Goal: Transaction & Acquisition: Book appointment/travel/reservation

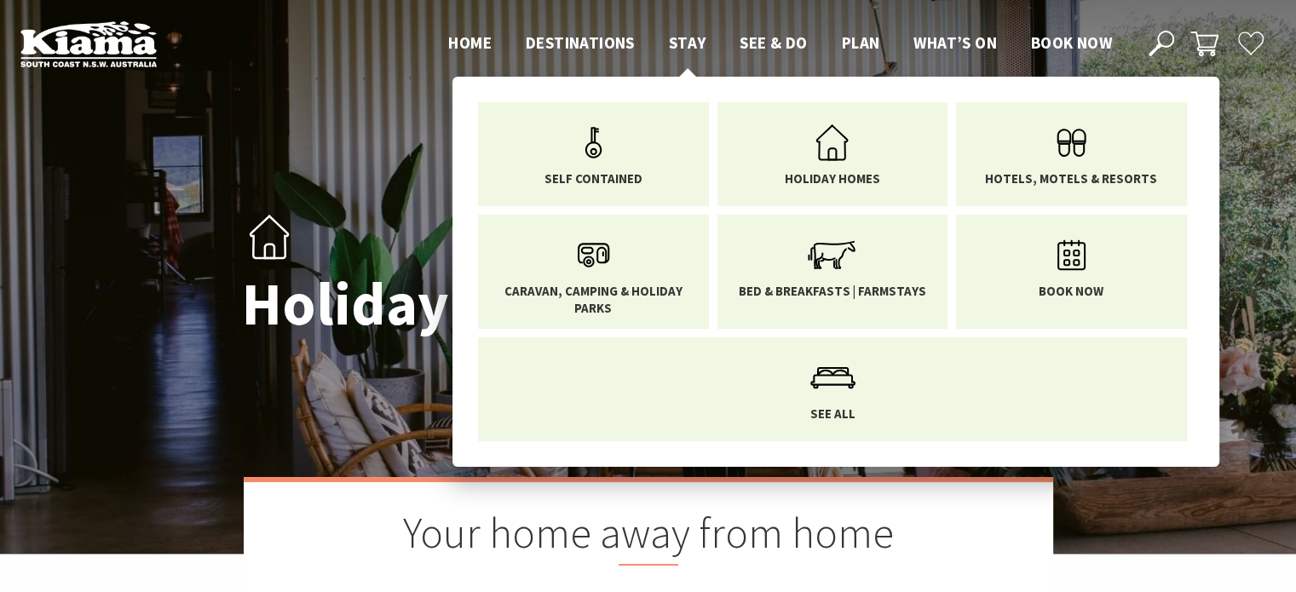
click at [677, 43] on span "Stay" at bounding box center [687, 42] width 37 height 20
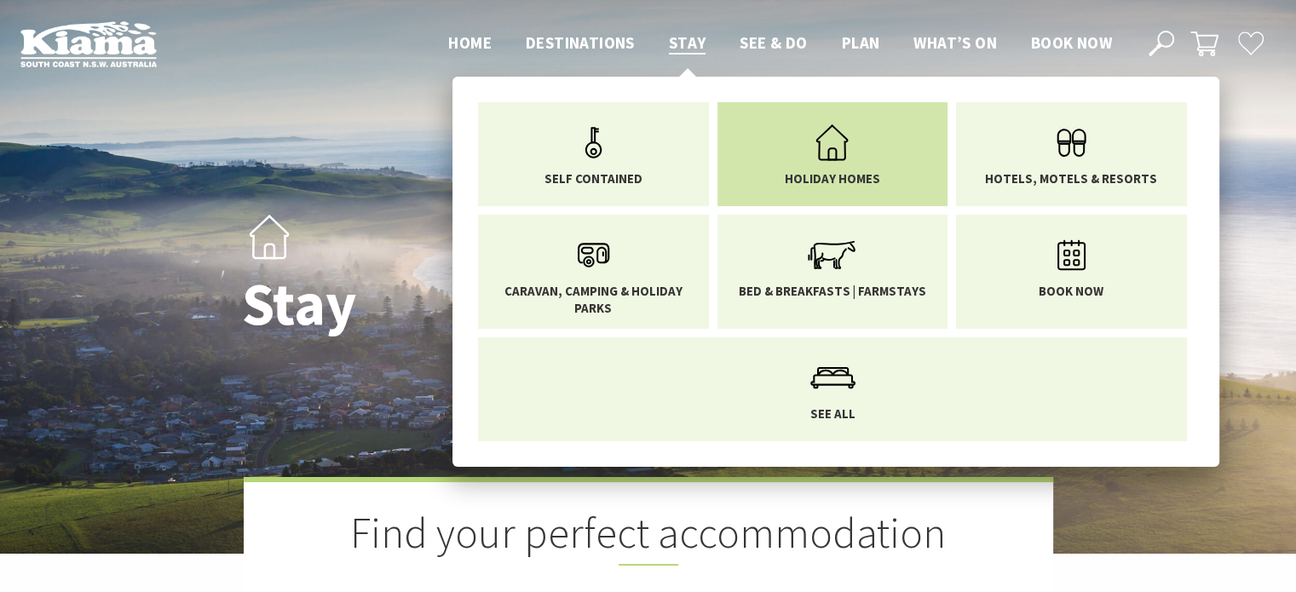
click at [839, 141] on icon "Main Menu" at bounding box center [831, 142] width 55 height 55
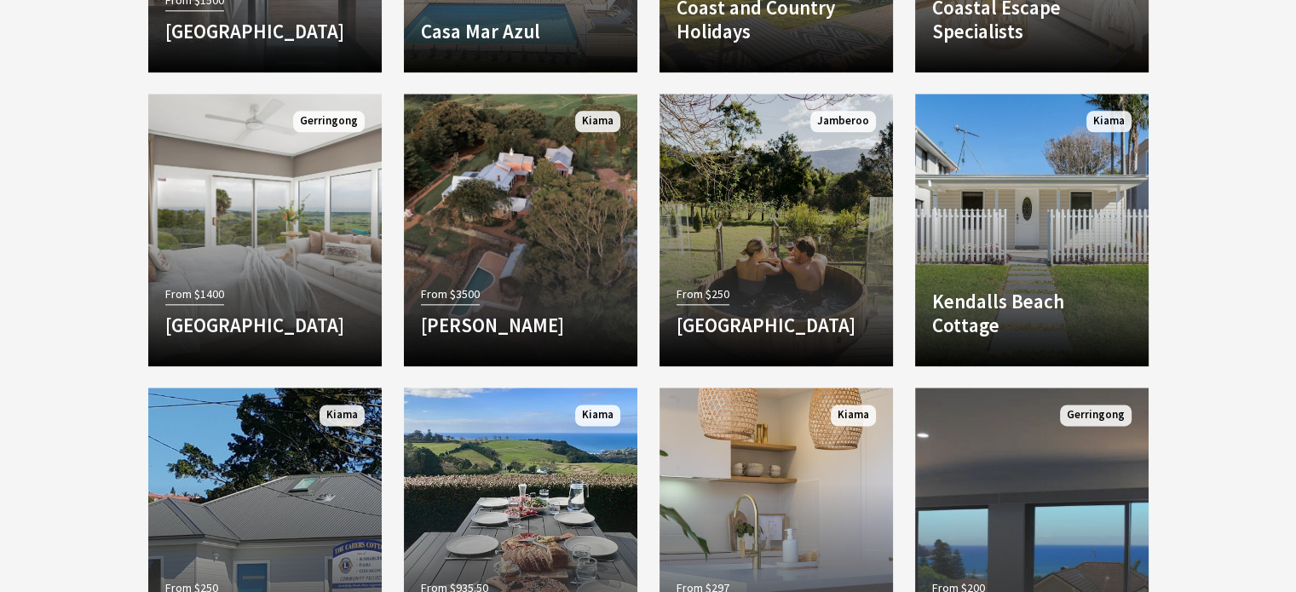
scroll to position [1908, 0]
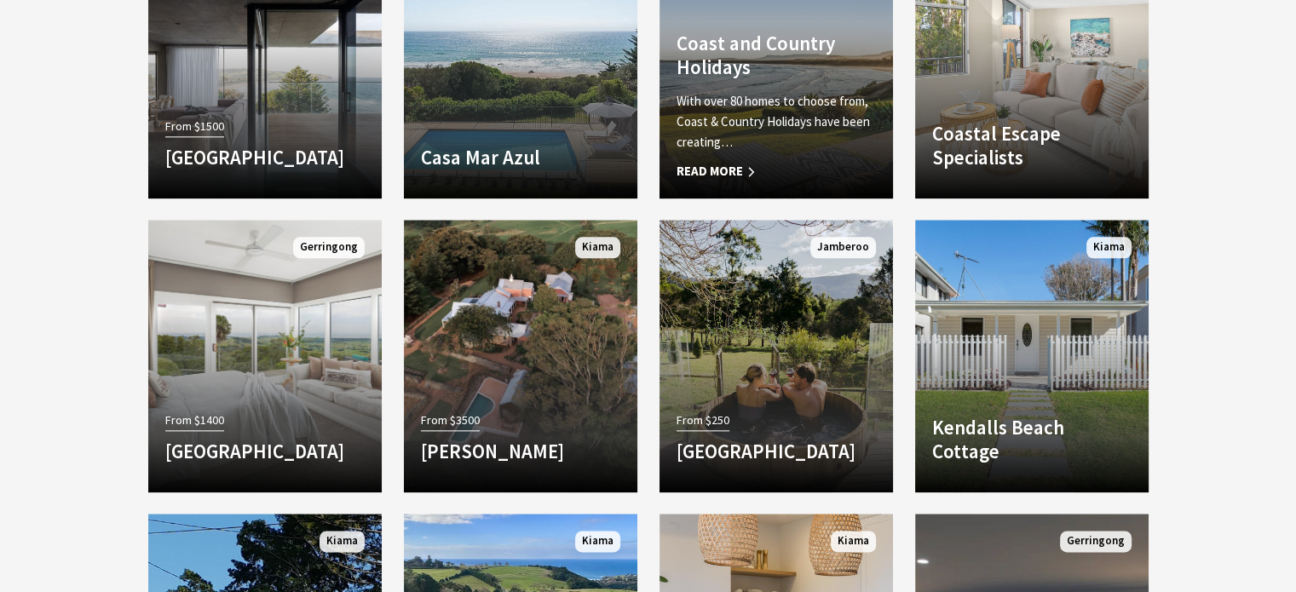
click at [719, 68] on h4 "Coast and Country Holidays" at bounding box center [776, 55] width 199 height 47
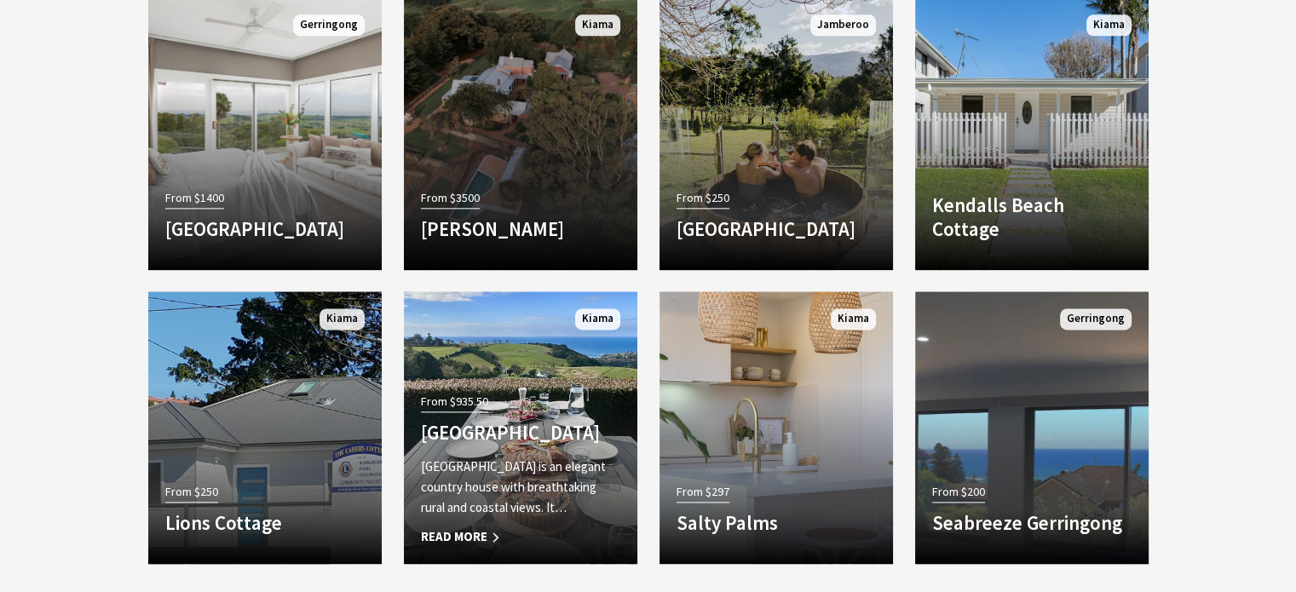
scroll to position [2294, 0]
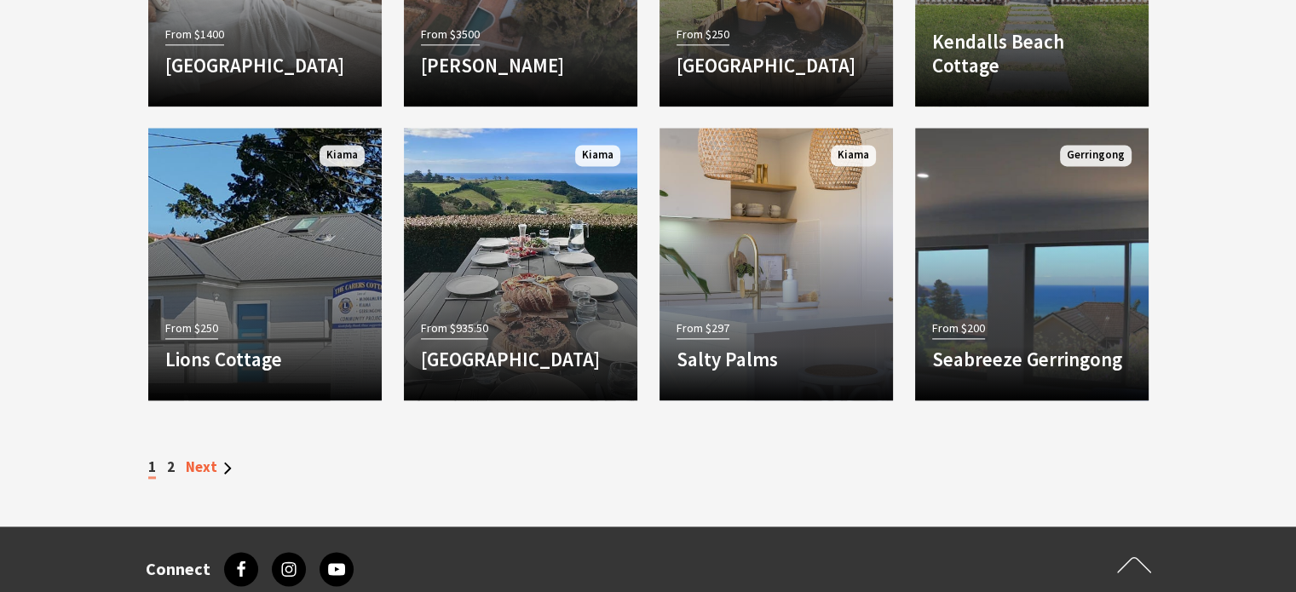
click at [205, 467] on link "Next" at bounding box center [209, 467] width 46 height 19
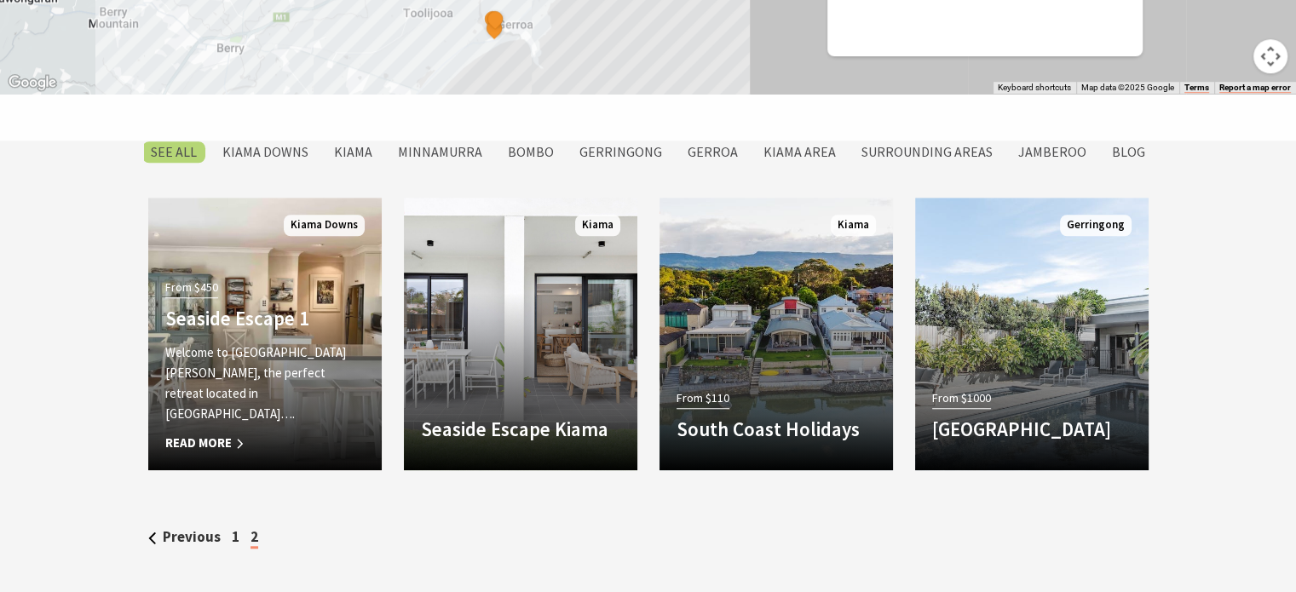
scroll to position [1343, 0]
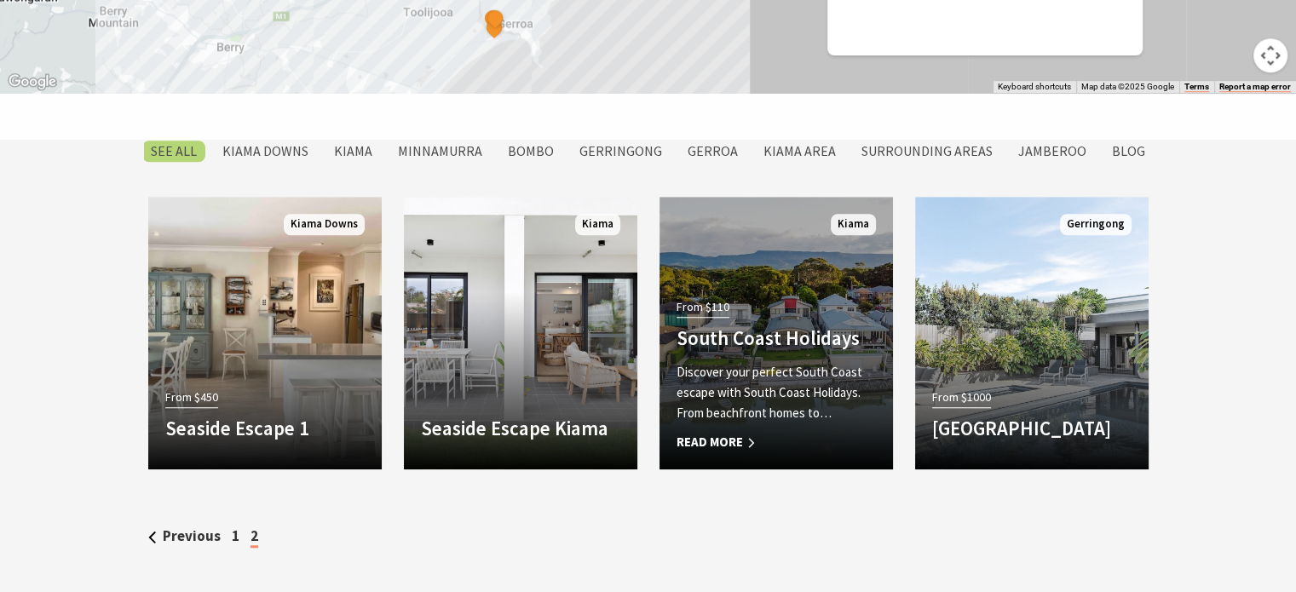
click at [774, 291] on link "Another Image Used From $110 South Coast Holidays Discover your perfect South C…" at bounding box center [776, 333] width 233 height 273
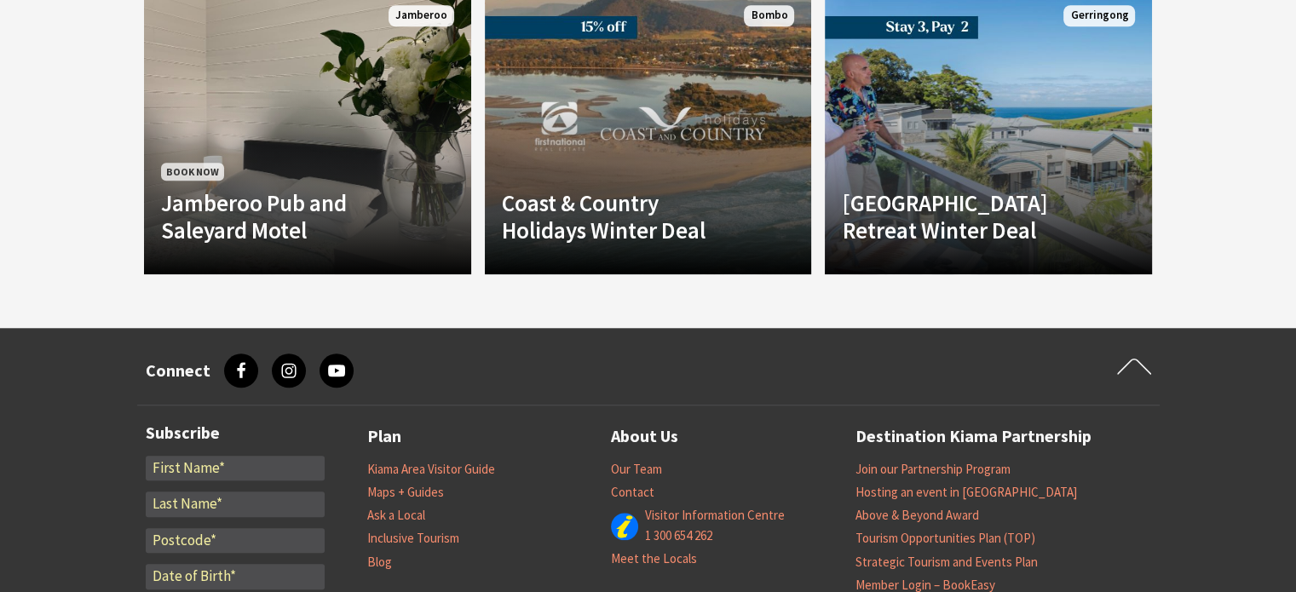
scroll to position [1363, 0]
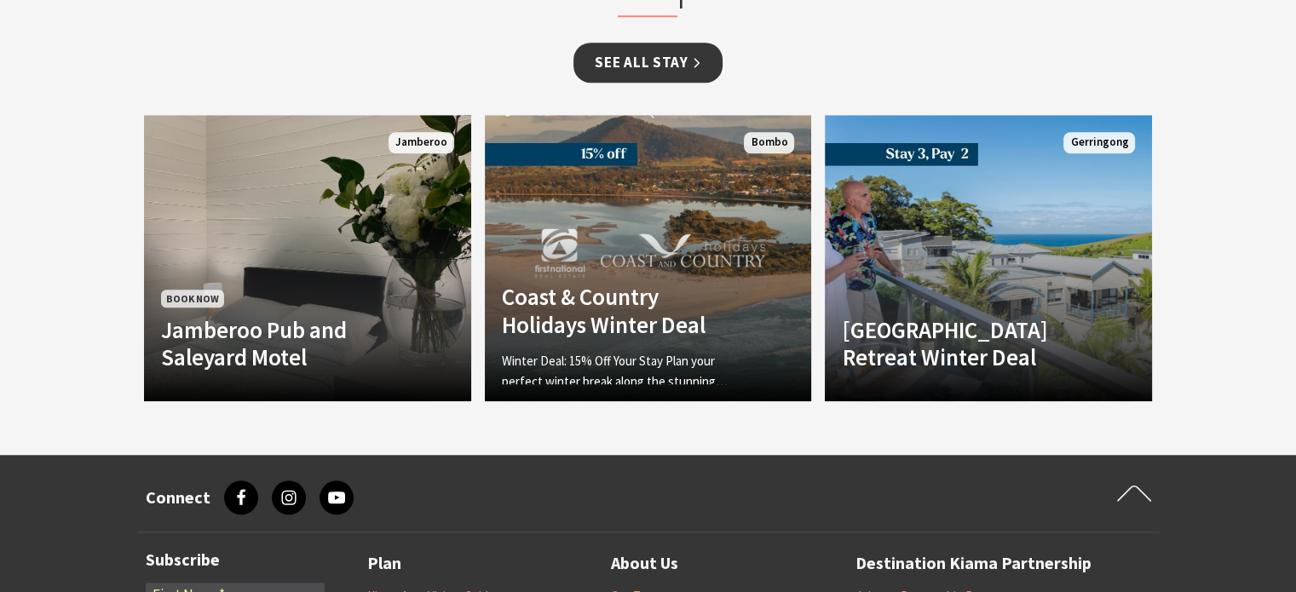
click at [677, 55] on link "See all Stay" at bounding box center [647, 63] width 148 height 40
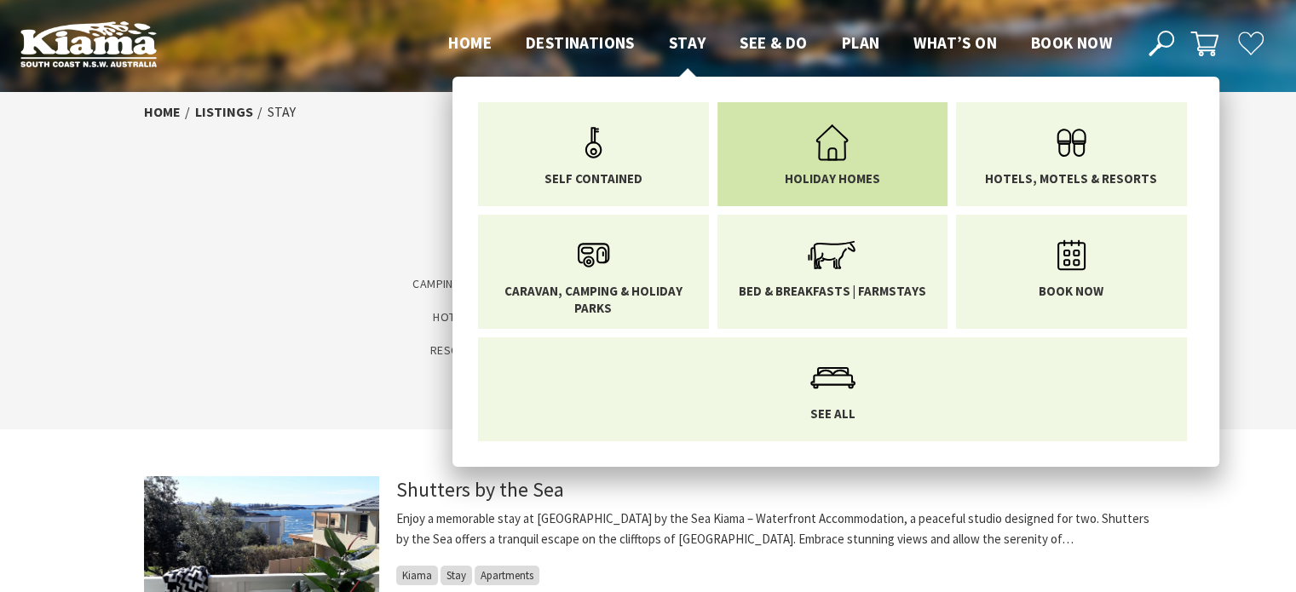
click at [810, 183] on span "Holiday Homes" at bounding box center [832, 178] width 95 height 17
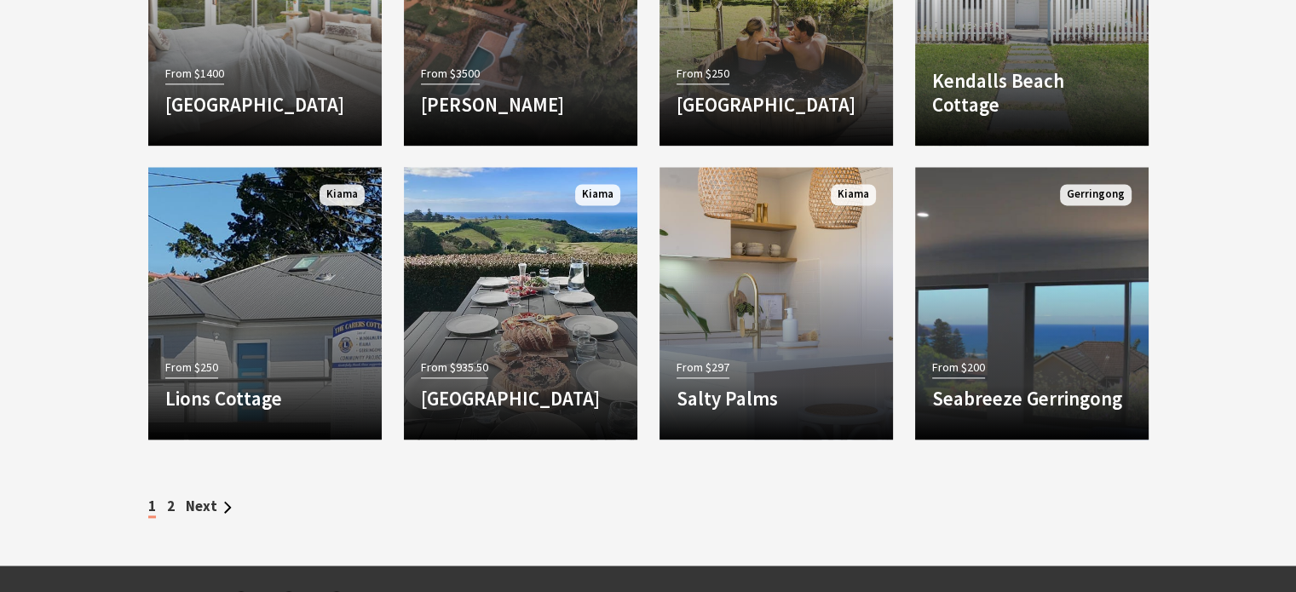
scroll to position [2386, 0]
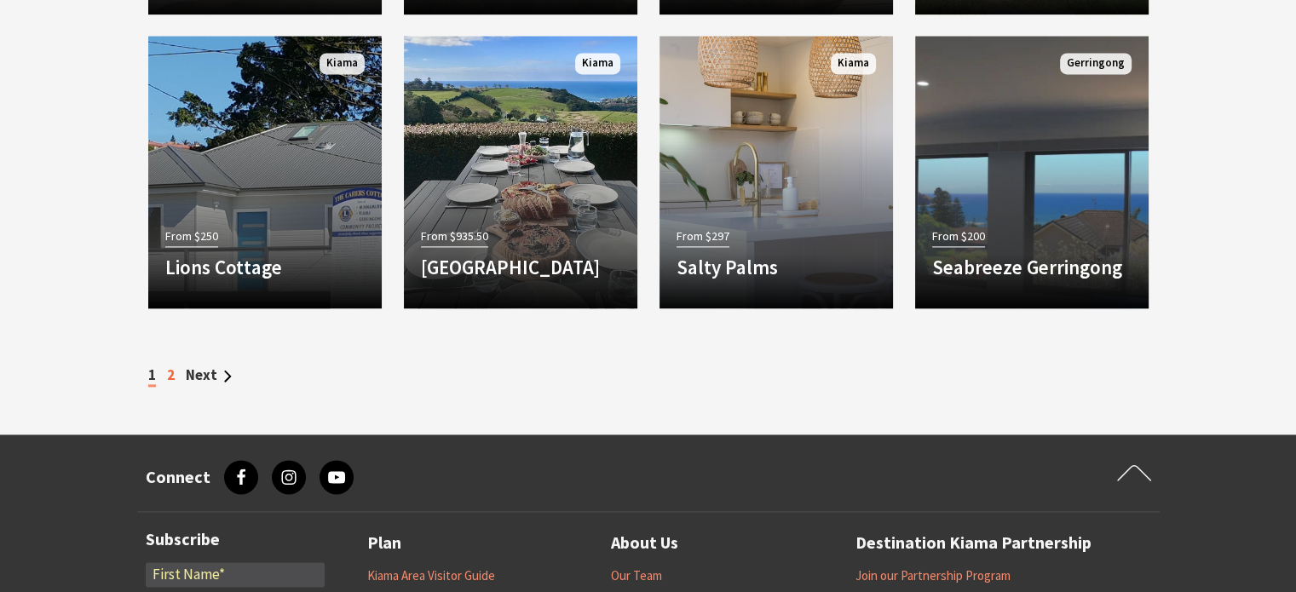
click at [170, 383] on link "2" at bounding box center [171, 375] width 8 height 19
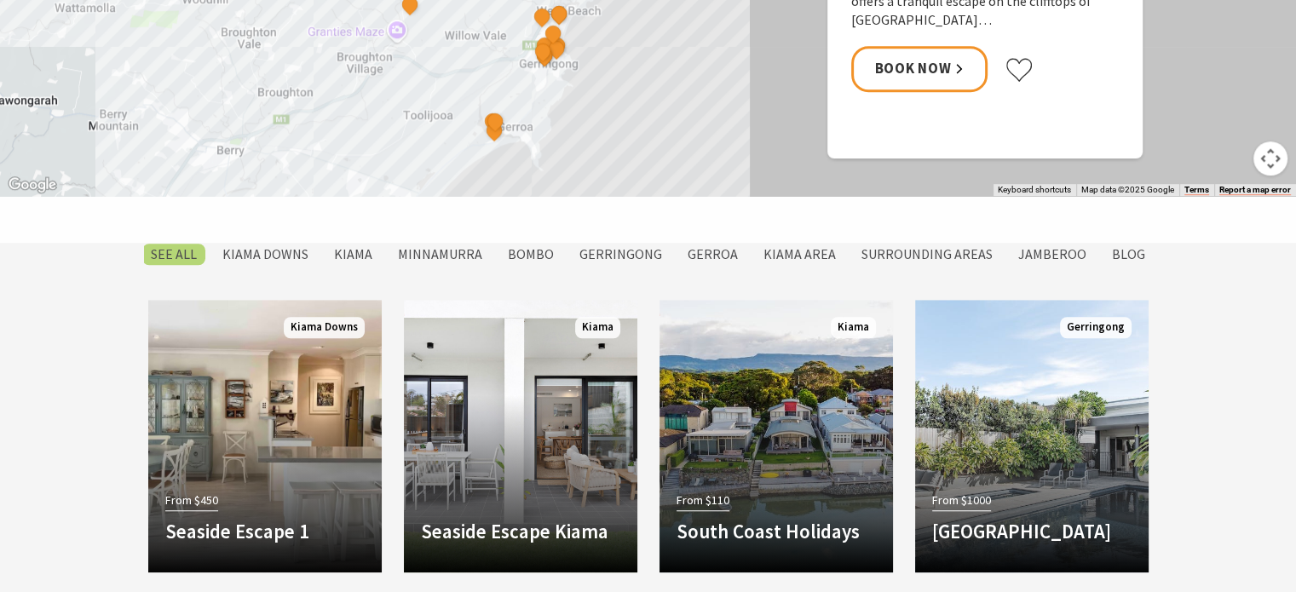
scroll to position [1449, 0]
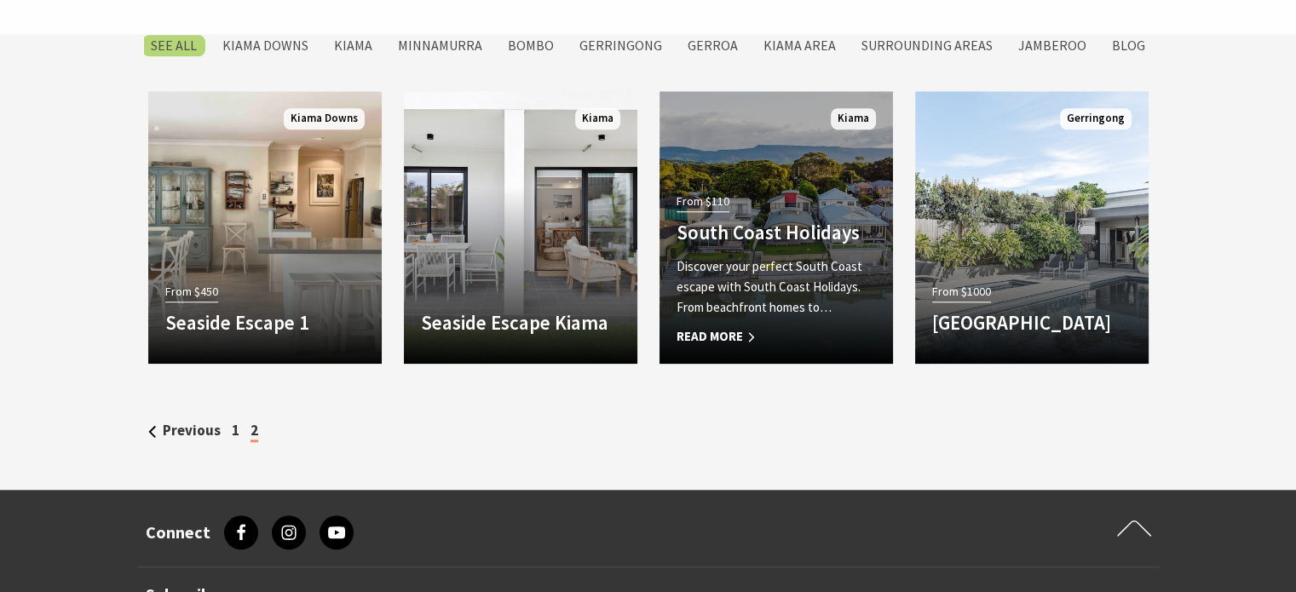
click at [799, 211] on div "From $110 South Coast Holidays Discover your perfect South Coast escape with So…" at bounding box center [776, 268] width 233 height 158
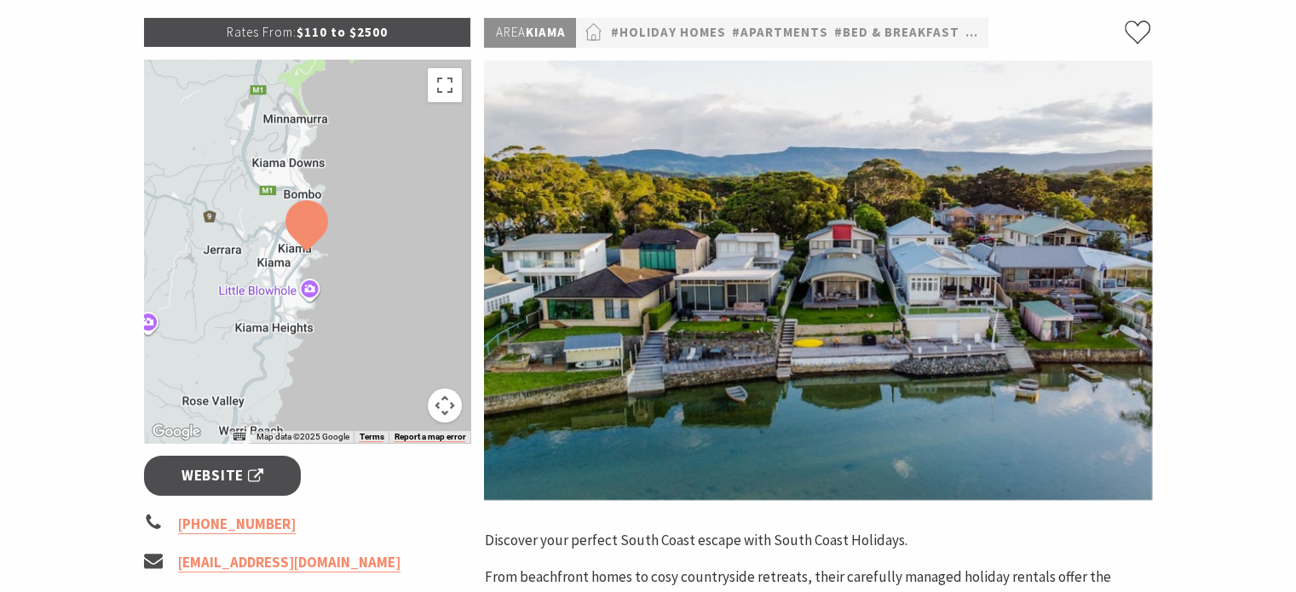
scroll to position [85, 0]
